Goal: Navigation & Orientation: Find specific page/section

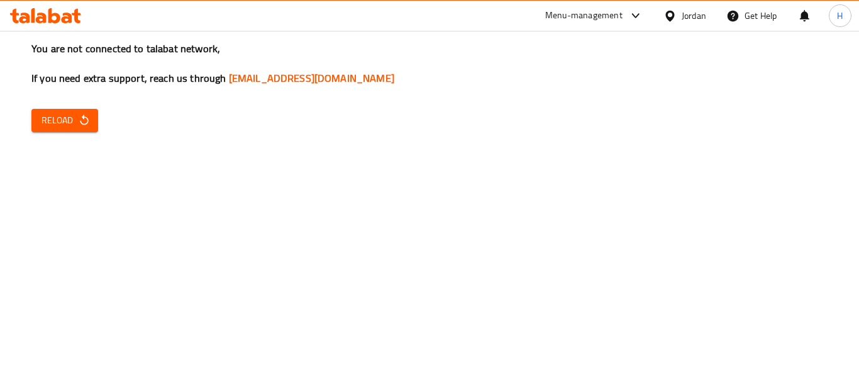
click at [78, 120] on icon "button" at bounding box center [84, 120] width 13 height 13
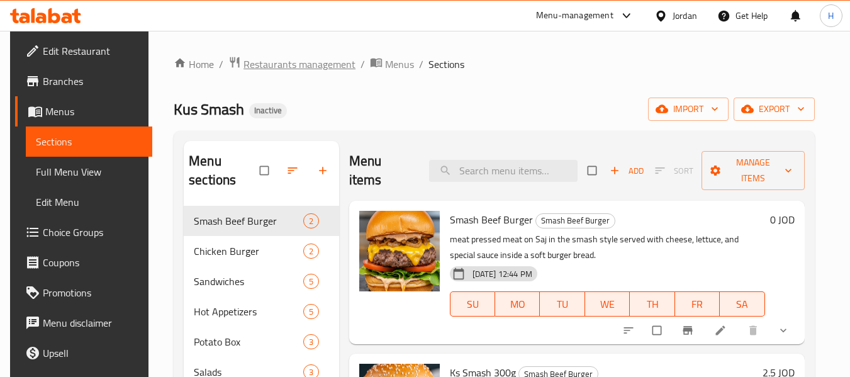
click at [331, 67] on span "Restaurants management" at bounding box center [299, 64] width 112 height 15
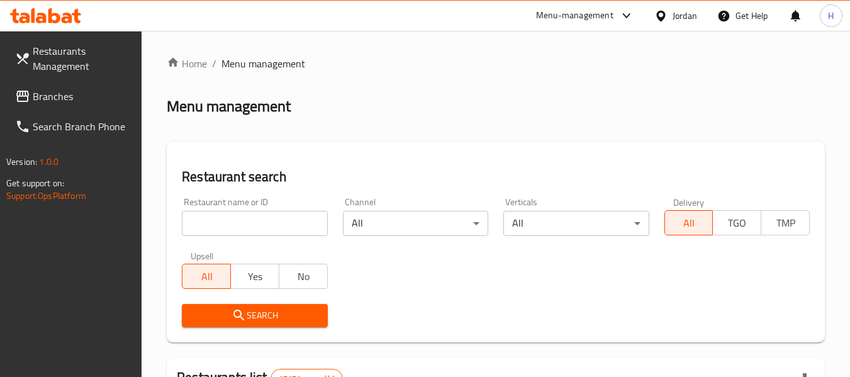
click at [684, 21] on div "Jordan" at bounding box center [684, 16] width 25 height 14
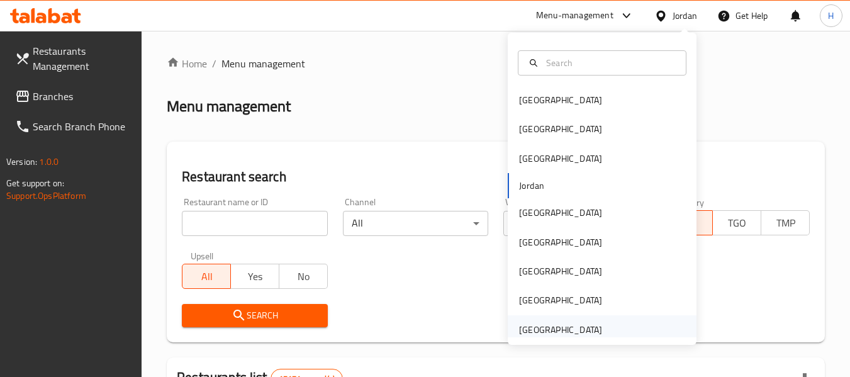
click at [541, 327] on div "United Arab Emirates" at bounding box center [560, 330] width 83 height 14
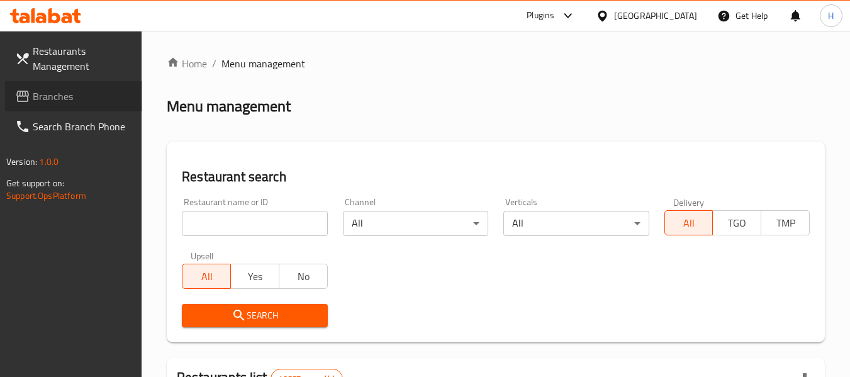
click at [74, 100] on span "Branches" at bounding box center [82, 96] width 99 height 15
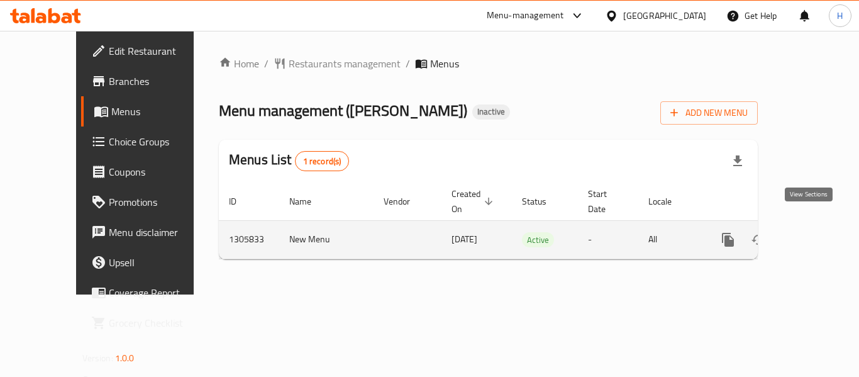
click at [816, 232] on icon "enhanced table" at bounding box center [818, 239] width 15 height 15
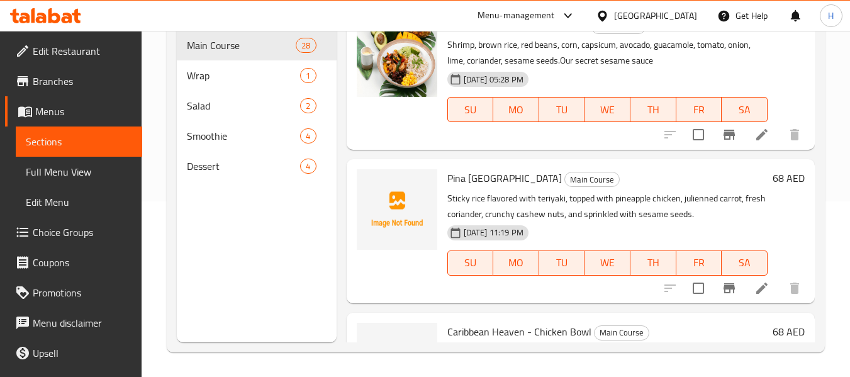
scroll to position [176, 0]
click at [64, 86] on span "Branches" at bounding box center [82, 81] width 99 height 15
